Goal: Transaction & Acquisition: Obtain resource

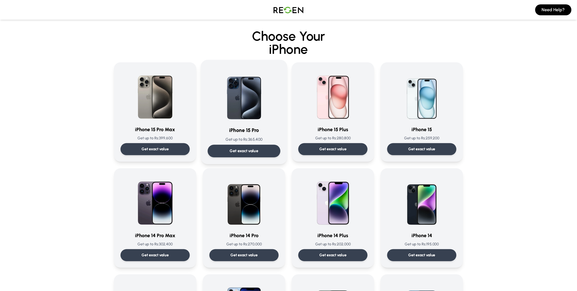
click at [260, 128] on h3 "iPhone 15 Pro" at bounding box center [244, 130] width 73 height 8
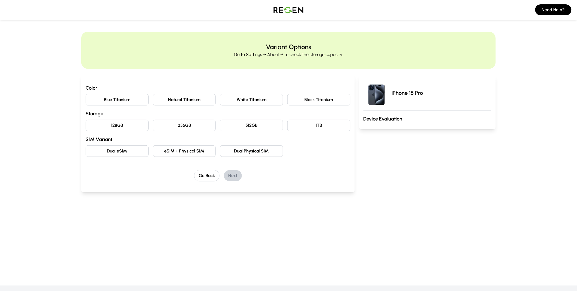
click at [323, 103] on button "Black Titanium" at bounding box center [319, 99] width 63 height 11
click at [118, 129] on button "128GB" at bounding box center [117, 124] width 63 height 11
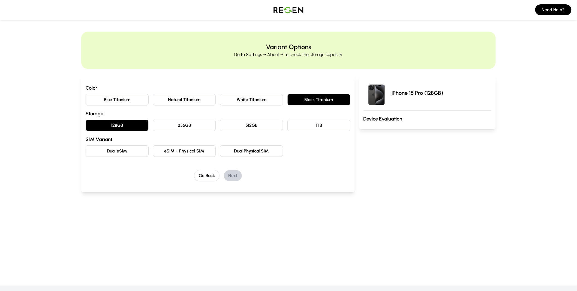
click at [119, 148] on button "Dual eSIM" at bounding box center [117, 150] width 63 height 11
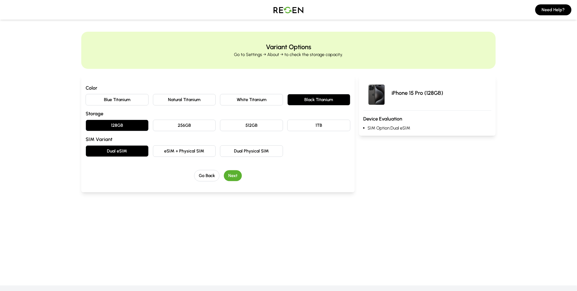
click at [234, 178] on button "Next" at bounding box center [233, 175] width 18 height 11
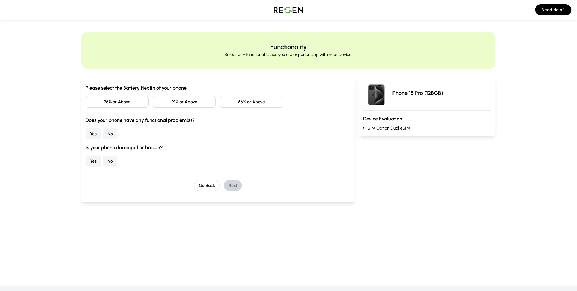
click at [278, 100] on button "86% or Above" at bounding box center [251, 101] width 63 height 11
click at [109, 134] on button "No" at bounding box center [110, 133] width 14 height 11
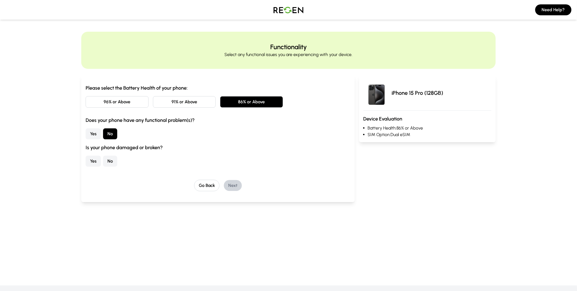
click at [115, 159] on button "No" at bounding box center [110, 160] width 14 height 11
click at [241, 181] on div "Go Back Next" at bounding box center [218, 185] width 265 height 11
click at [236, 182] on button "Next" at bounding box center [233, 185] width 18 height 11
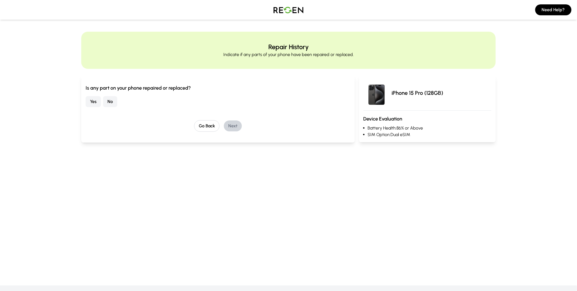
click at [109, 101] on button "No" at bounding box center [110, 101] width 14 height 11
click at [236, 124] on button "Next" at bounding box center [233, 125] width 18 height 11
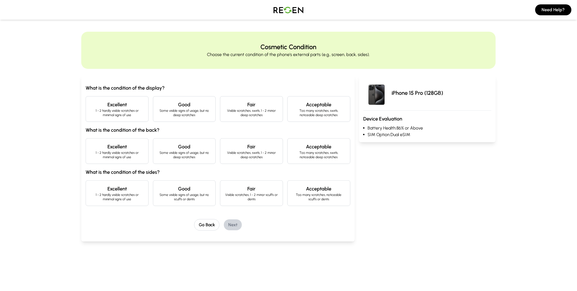
click at [108, 107] on h4 "Excellent" at bounding box center [117, 105] width 54 height 8
click at [119, 156] on p "1 - 2 hardly visible scratches or minimal signs of use" at bounding box center [117, 154] width 54 height 9
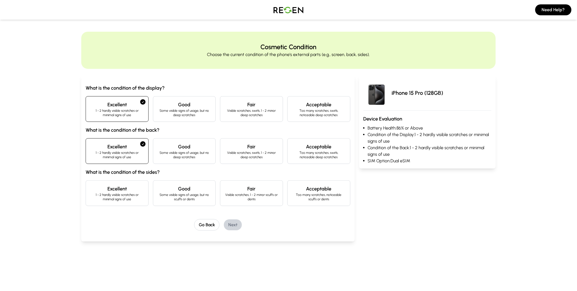
click at [118, 202] on div "Excellent 1 - 2 hardly visible scratches or minimal signs of use" at bounding box center [117, 193] width 63 height 26
click at [239, 224] on button "Next" at bounding box center [233, 224] width 18 height 11
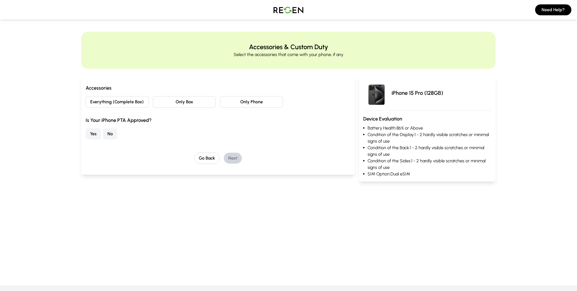
click at [115, 135] on button "No" at bounding box center [110, 133] width 14 height 11
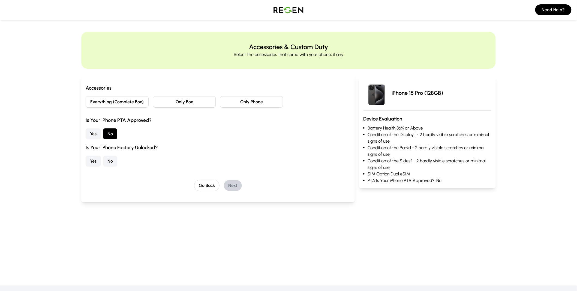
click at [125, 104] on button "Everything (Complete Box)" at bounding box center [117, 101] width 63 height 11
click at [114, 158] on button "No" at bounding box center [110, 160] width 14 height 11
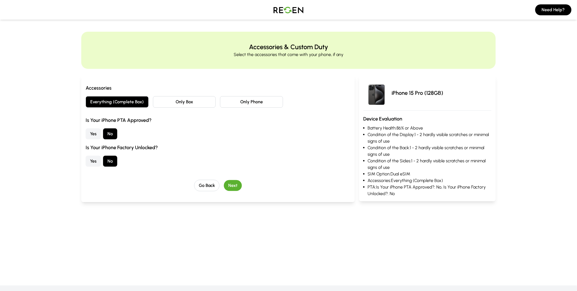
click at [228, 185] on button "Next" at bounding box center [233, 185] width 18 height 11
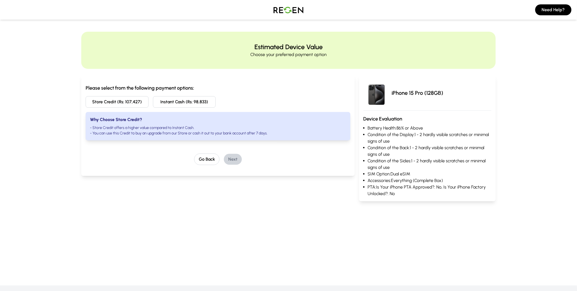
click at [116, 102] on button "Store Credit (Rs: 107,427)" at bounding box center [117, 101] width 63 height 11
click at [231, 159] on button "Next" at bounding box center [233, 159] width 18 height 11
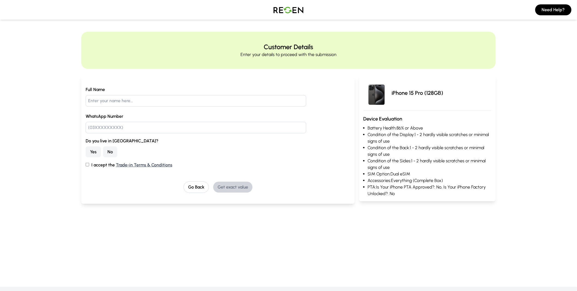
click at [98, 152] on button "Yes" at bounding box center [93, 151] width 15 height 11
